Goal: Information Seeking & Learning: Understand process/instructions

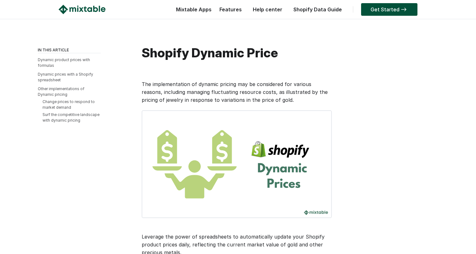
click at [98, 9] on img at bounding box center [82, 9] width 47 height 9
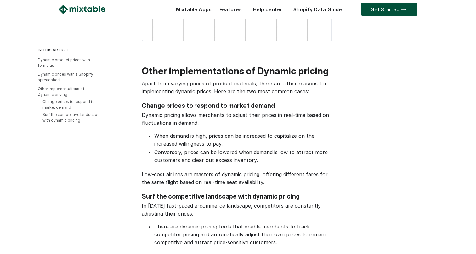
scroll to position [956, 0]
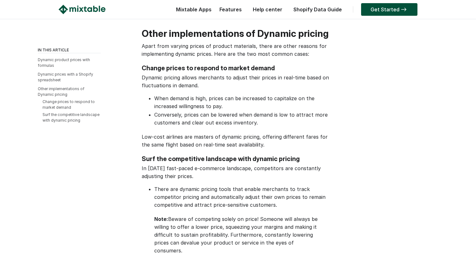
click at [230, 7] on link "Features" at bounding box center [230, 9] width 29 height 6
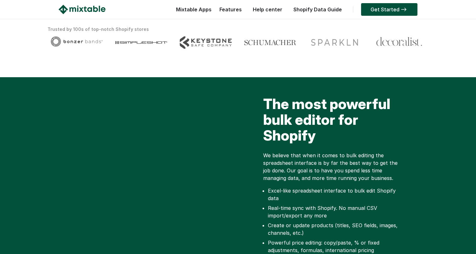
scroll to position [141, 0]
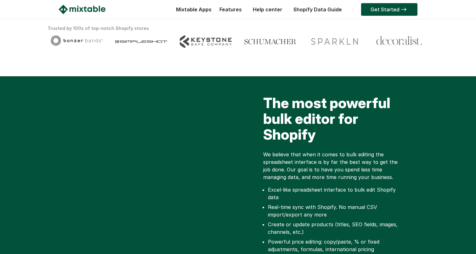
click at [231, 10] on link "Features" at bounding box center [230, 9] width 29 height 6
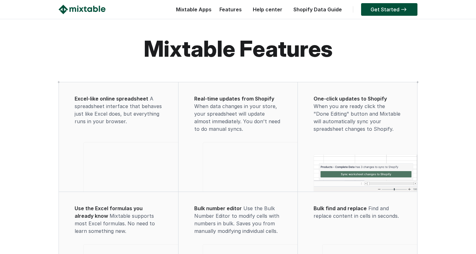
click at [240, 95] on span "Real-time updates from Shopify" at bounding box center [234, 98] width 80 height 6
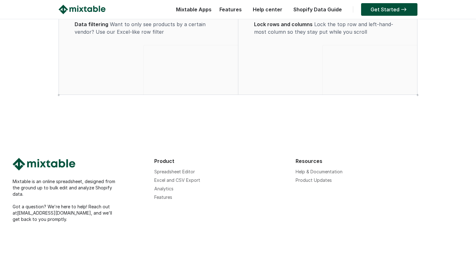
scroll to position [544, 0]
click at [336, 171] on link "Help & Documentation" at bounding box center [318, 171] width 47 height 5
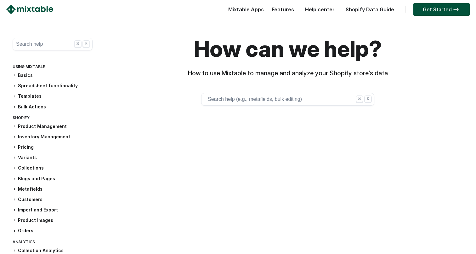
click at [15, 124] on icon at bounding box center [15, 126] width 4 height 4
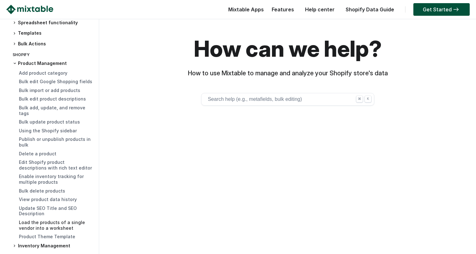
scroll to position [64, 0]
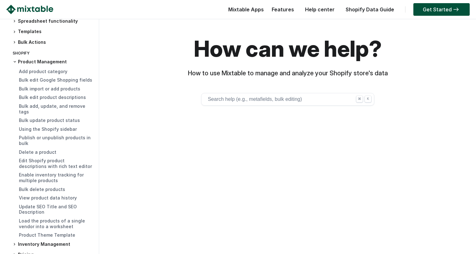
click at [13, 240] on div "Product Management Add product category Bulk edit Google Shopping fields Bulk i…" at bounding box center [53, 200] width 80 height 283
click at [14, 241] on div "Product Management Add product category Bulk edit Google Shopping fields Bulk i…" at bounding box center [53, 200] width 80 height 283
click at [14, 252] on icon at bounding box center [15, 254] width 4 height 4
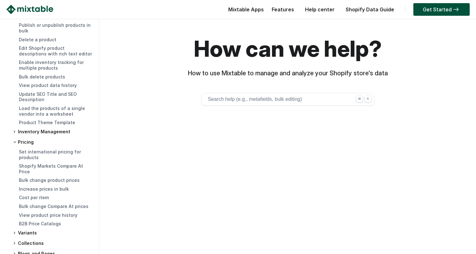
scroll to position [177, 0]
click at [14, 230] on icon at bounding box center [15, 232] width 4 height 4
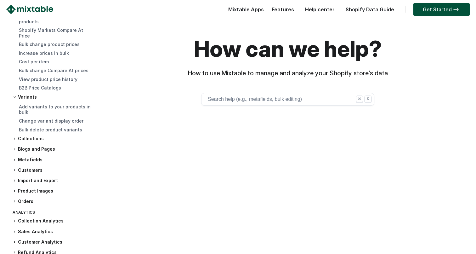
scroll to position [312, 0]
click at [16, 137] on icon at bounding box center [15, 139] width 4 height 4
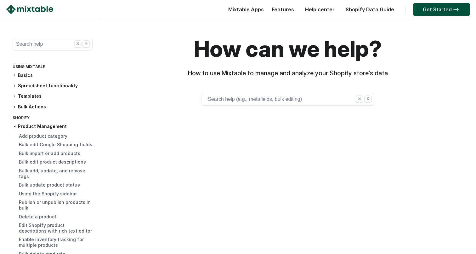
scroll to position [0, 0]
click at [47, 42] on button "Search help ⌘ K" at bounding box center [53, 44] width 80 height 13
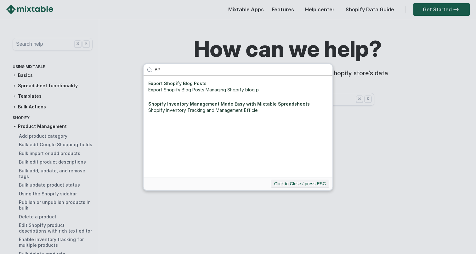
type input "A"
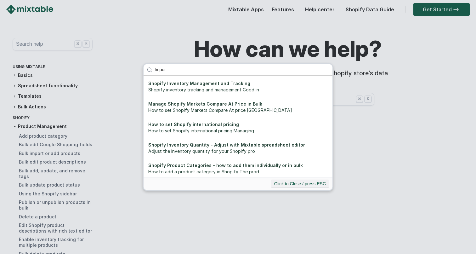
type input "Import"
